Goal: Find specific page/section

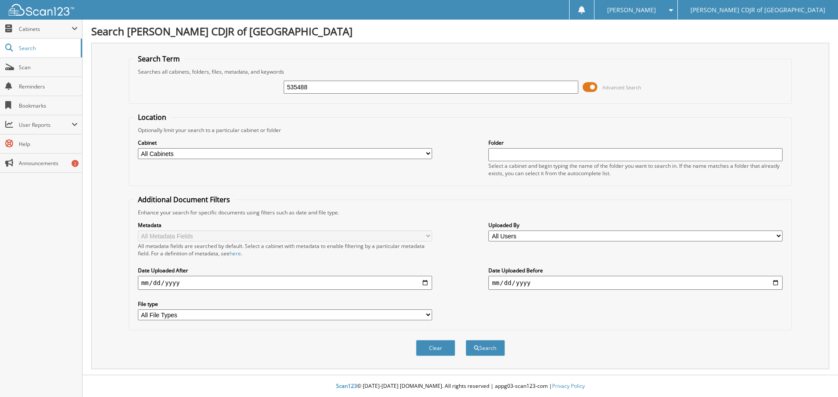
type input "535488"
click at [466, 340] on button "Search" at bounding box center [485, 348] width 39 height 16
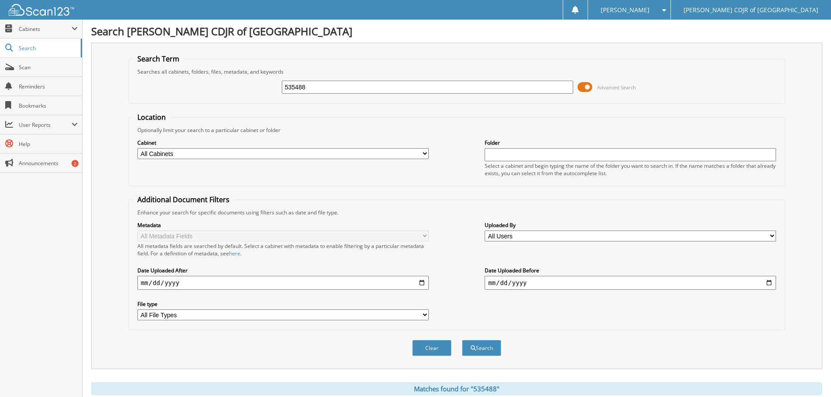
scroll to position [124, 0]
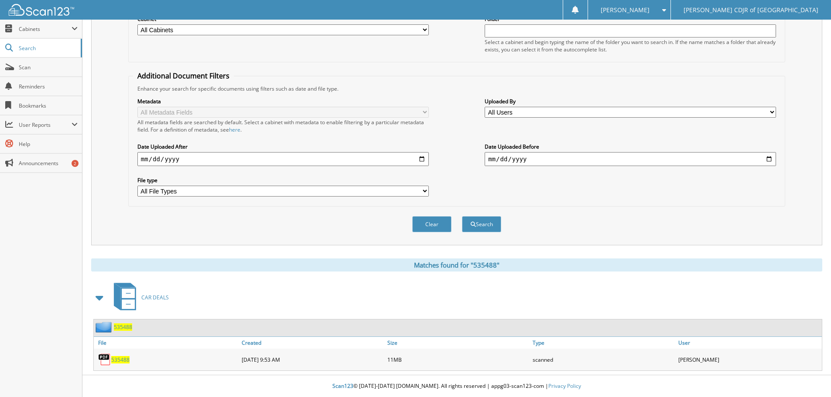
click at [111, 359] on img at bounding box center [104, 359] width 13 height 13
click at [119, 362] on span "535488" at bounding box center [120, 359] width 18 height 7
